Goal: Transaction & Acquisition: Purchase product/service

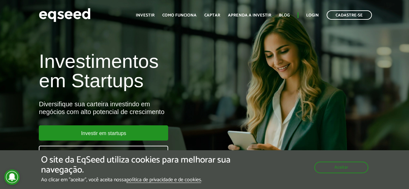
click at [304, 15] on ul "Início Investir Como funciona Captar Aprenda a investir Blog Login Cadastre-se" at bounding box center [254, 14] width 242 height 9
click at [309, 14] on link "Login" at bounding box center [312, 15] width 13 height 4
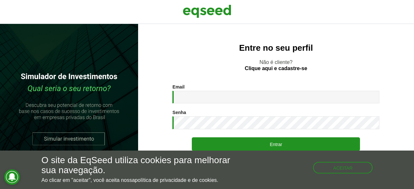
type input "**********"
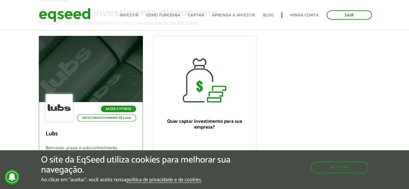
scroll to position [32, 0]
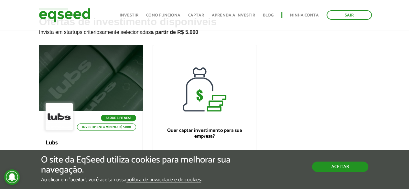
click at [339, 166] on button "Aceitar" at bounding box center [340, 167] width 56 height 10
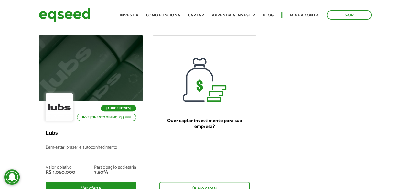
scroll to position [0, 0]
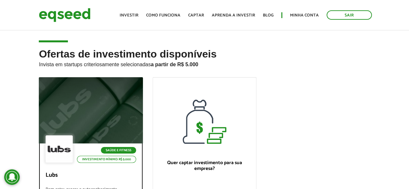
click at [91, 95] on div at bounding box center [90, 111] width 125 height 80
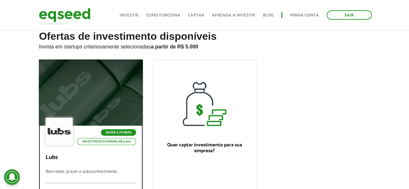
scroll to position [32, 0]
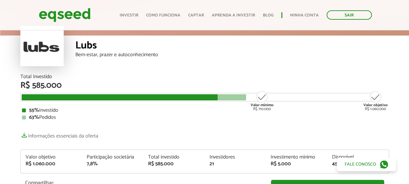
scroll to position [32, 0]
drag, startPoint x: 262, startPoint y: 110, endPoint x: 254, endPoint y: 116, distance: 9.9
click at [256, 112] on div "55% Investido" at bounding box center [204, 110] width 365 height 5
click at [254, 117] on div "63% Pedidos" at bounding box center [204, 117] width 365 height 5
drag, startPoint x: 389, startPoint y: 109, endPoint x: 370, endPoint y: 110, distance: 19.1
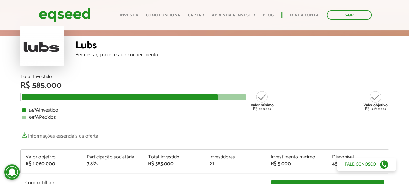
click at [370, 110] on div "Total Investido R$ 585.000 Valor mínimo R$ 710.000 Valor objetivo R$ 1.060.000 …" at bounding box center [205, 147] width 378 height 146
click at [355, 120] on div "63% Pedidos" at bounding box center [204, 117] width 365 height 5
drag, startPoint x: 66, startPoint y: 84, endPoint x: 27, endPoint y: 87, distance: 39.2
click at [27, 87] on div "R$ 585.000" at bounding box center [204, 85] width 368 height 8
click at [127, 80] on div "Total Investido R$ 585.000" at bounding box center [204, 82] width 368 height 16
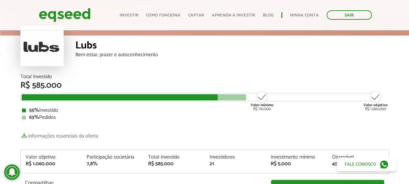
scroll to position [65, 0]
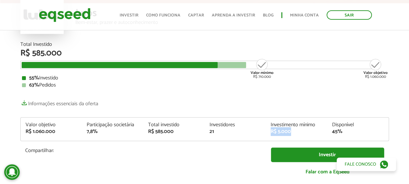
drag, startPoint x: 294, startPoint y: 132, endPoint x: 270, endPoint y: 132, distance: 23.9
click at [270, 132] on div "Investimento mínimo R$ 5.000" at bounding box center [296, 129] width 61 height 12
click at [228, 92] on div "Total Investido R$ 585.000 Valor mínimo R$ 710.000 Valor objetivo R$ 1.060.000 …" at bounding box center [204, 112] width 368 height 140
drag, startPoint x: 219, startPoint y: 134, endPoint x: 203, endPoint y: 132, distance: 16.0
click at [203, 132] on div "Valor objetivo R$ 1.060.000 Participação societária 7,8% Total investido R$ 585…" at bounding box center [205, 132] width 368 height 18
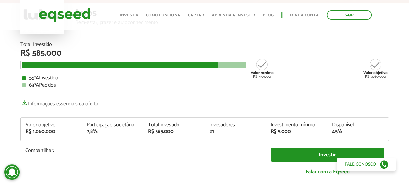
click at [284, 107] on div "Total Investido R$ 585.000 Valor mínimo R$ 710.000 Valor objetivo R$ 1.060.000 …" at bounding box center [204, 112] width 368 height 140
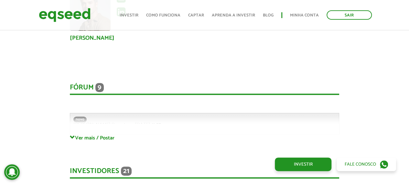
scroll to position [1409, 0]
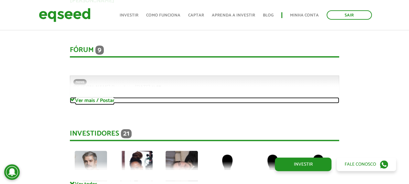
click at [83, 102] on link "Ver mais / Postar" at bounding box center [204, 100] width 269 height 6
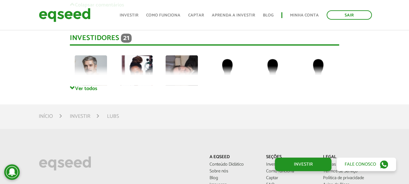
scroll to position [2799, 0]
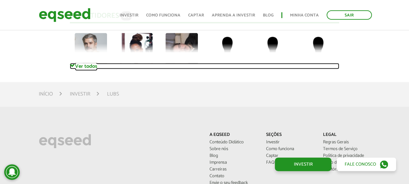
click at [75, 67] on link "Ver todos" at bounding box center [204, 66] width 269 height 6
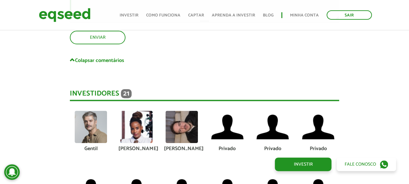
scroll to position [2735, 0]
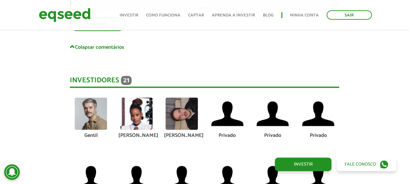
click at [133, 123] on img at bounding box center [136, 114] width 32 height 32
click at [142, 119] on img at bounding box center [136, 114] width 32 height 32
click at [144, 109] on img at bounding box center [136, 114] width 32 height 32
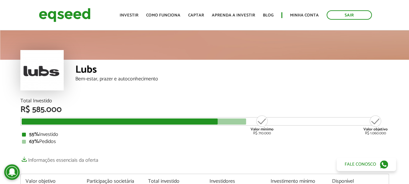
scroll to position [32, 0]
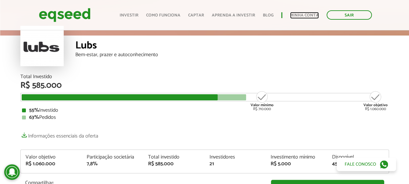
click at [305, 15] on link "Minha conta" at bounding box center [304, 15] width 29 height 4
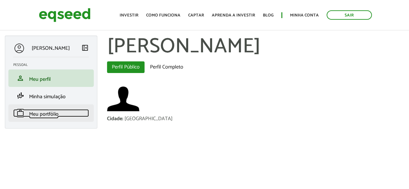
click at [48, 116] on span "Meu portfólio" at bounding box center [43, 114] width 29 height 9
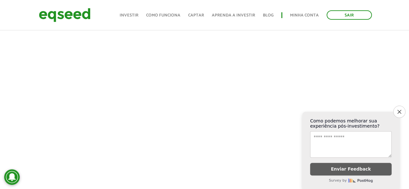
scroll to position [162, 0]
click at [395, 108] on button "Close survey" at bounding box center [399, 112] width 14 height 14
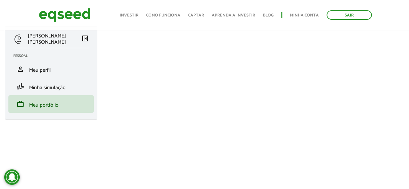
scroll to position [0, 0]
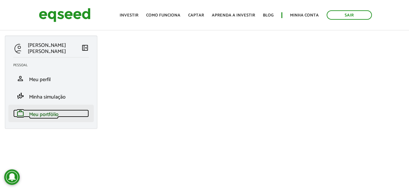
click at [58, 116] on span "Meu portfólio" at bounding box center [43, 114] width 29 height 9
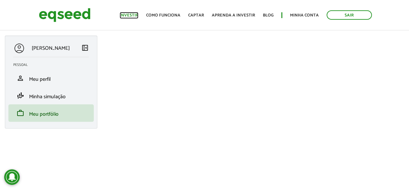
click at [138, 17] on link "Investir" at bounding box center [129, 15] width 19 height 4
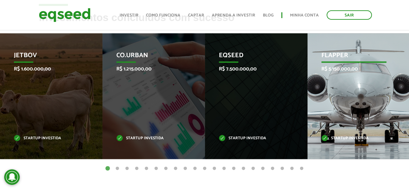
scroll to position [291, 0]
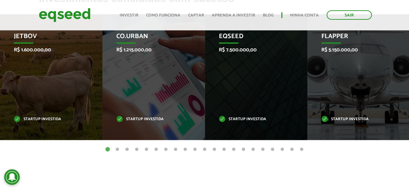
click at [114, 148] on button "2" at bounding box center [117, 149] width 6 height 6
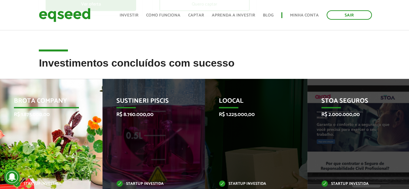
scroll to position [259, 0]
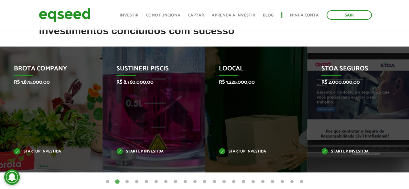
click at [128, 181] on button "3" at bounding box center [127, 182] width 6 height 6
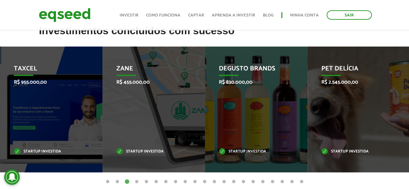
click at [137, 181] on button "4" at bounding box center [136, 182] width 6 height 6
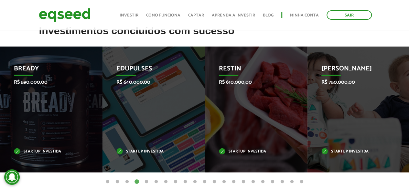
click at [143, 179] on button "5" at bounding box center [146, 182] width 6 height 6
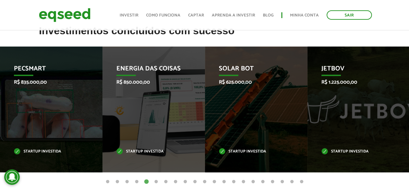
click at [159, 182] on ul "1 2 3 4 5 6 7 8 9 10 11 12 13 14 15 16 17 18 19 20 21" at bounding box center [204, 181] width 409 height 7
click at [156, 182] on button "6" at bounding box center [156, 182] width 6 height 6
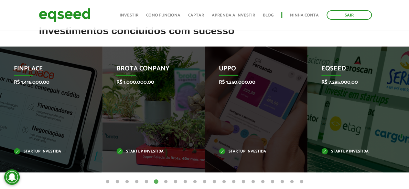
click at [164, 182] on button "7" at bounding box center [166, 182] width 6 height 6
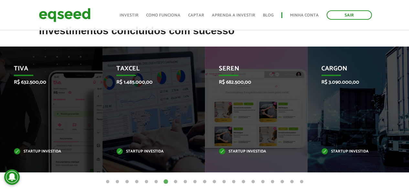
click at [176, 183] on button "8" at bounding box center [175, 182] width 6 height 6
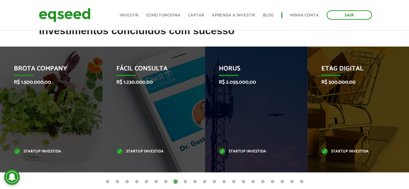
click at [183, 182] on button "9" at bounding box center [185, 182] width 6 height 6
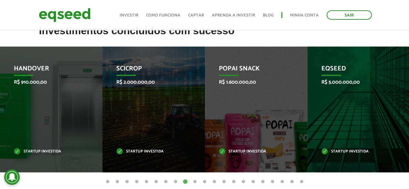
click at [220, 181] on ul "1 2 3 4 5 6 7 8 9 10 11 12 13 14 15 16 17 18 19 20 21" at bounding box center [204, 181] width 409 height 7
click at [221, 181] on button "13" at bounding box center [224, 182] width 6 height 6
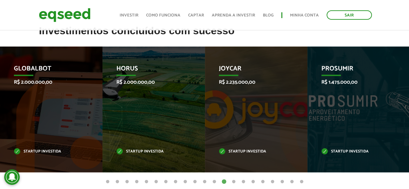
click at [289, 179] on button "20" at bounding box center [292, 182] width 6 height 6
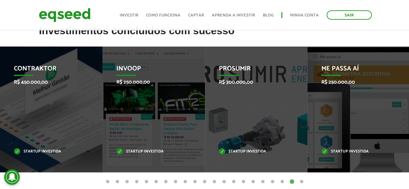
click at [133, 11] on ul "Início Investir Como funciona Captar Aprenda a investir Blog Minha conta Sair" at bounding box center [245, 14] width 259 height 9
click at [133, 13] on link "Investir" at bounding box center [129, 15] width 19 height 4
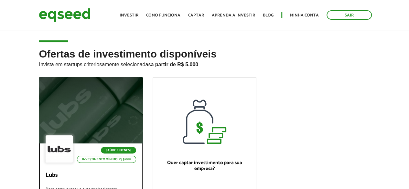
click at [90, 127] on div at bounding box center [90, 111] width 125 height 80
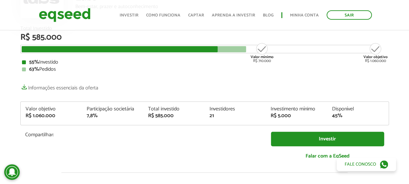
scroll to position [78, 0]
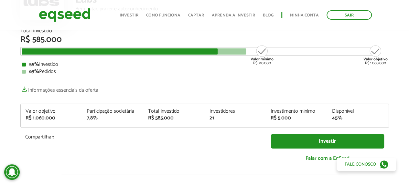
click at [119, 139] on p "Compartilhar:" at bounding box center [143, 137] width 236 height 6
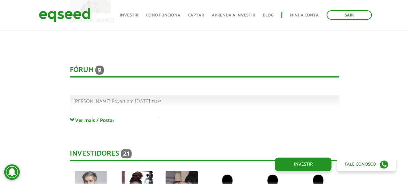
scroll to position [1390, 0]
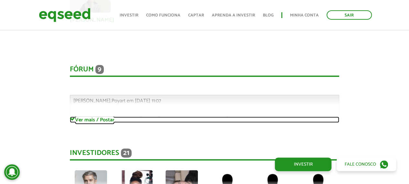
click at [102, 121] on link "Ver mais / Postar" at bounding box center [204, 120] width 269 height 6
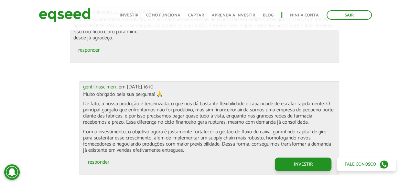
scroll to position [1649, 0]
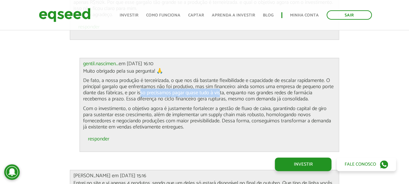
drag, startPoint x: 167, startPoint y: 94, endPoint x: 219, endPoint y: 92, distance: 52.4
click at [219, 92] on p "De fato, a nossa produção é terceirizada, o que nos dá bastante flexibilidade e…" at bounding box center [209, 90] width 252 height 25
click at [234, 95] on p "De fato, a nossa produção é terceirizada, o que nos dá bastante flexibilidade e…" at bounding box center [209, 90] width 252 height 25
click at [225, 92] on p "De fato, a nossa produção é terceirizada, o que nos dá bastante flexibilidade e…" at bounding box center [209, 90] width 252 height 25
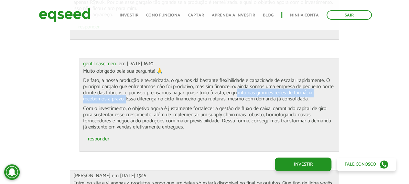
drag, startPoint x: 264, startPoint y: 93, endPoint x: 125, endPoint y: 98, distance: 138.8
click at [125, 98] on p "De fato, a nossa produção é terceirizada, o que nos dá bastante flexibilidade e…" at bounding box center [209, 90] width 252 height 25
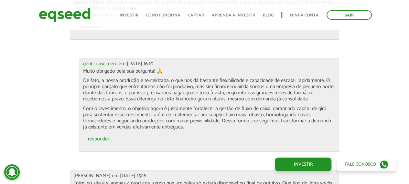
click at [145, 96] on p "De fato, a nossa produção é terceirizada, o que nos dá bastante flexibilidade e…" at bounding box center [209, 90] width 252 height 25
drag, startPoint x: 154, startPoint y: 99, endPoint x: 229, endPoint y: 98, distance: 75.3
click at [220, 98] on p "De fato, a nossa produção é terceirizada, o que nos dá bastante flexibilidade e…" at bounding box center [209, 90] width 252 height 25
click at [261, 101] on p "De fato, a nossa produção é terceirizada, o que nos dá bastante flexibilidade e…" at bounding box center [209, 90] width 252 height 25
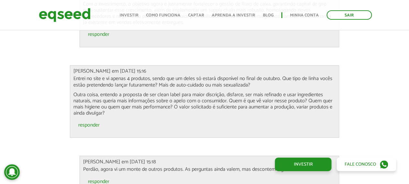
scroll to position [1778, 0]
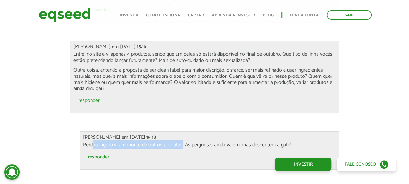
drag, startPoint x: 182, startPoint y: 144, endPoint x: 93, endPoint y: 143, distance: 88.9
click at [93, 143] on p "Perdão, agora vi um monte de outros produtos. As perguntas ainda valem, mas des…" at bounding box center [209, 145] width 252 height 6
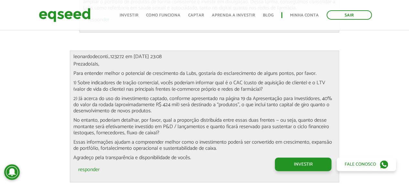
scroll to position [2069, 0]
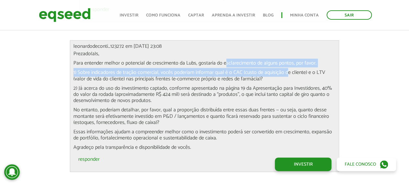
drag, startPoint x: 287, startPoint y: 71, endPoint x: 224, endPoint y: 65, distance: 63.0
click at [224, 65] on div "Prezado(a)s, Para entender melhor o potencial de crescimento da Lubs, gostaria …" at bounding box center [204, 101] width 262 height 100
click at [261, 71] on p "1) Sobre indicadores de tração comercial, vocês poderiam informar qual é o CAC …" at bounding box center [204, 75] width 262 height 12
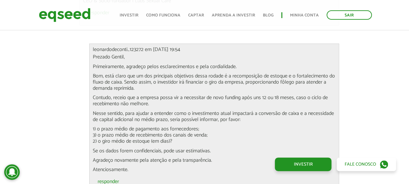
scroll to position [2457, 0]
